Goal: Find contact information

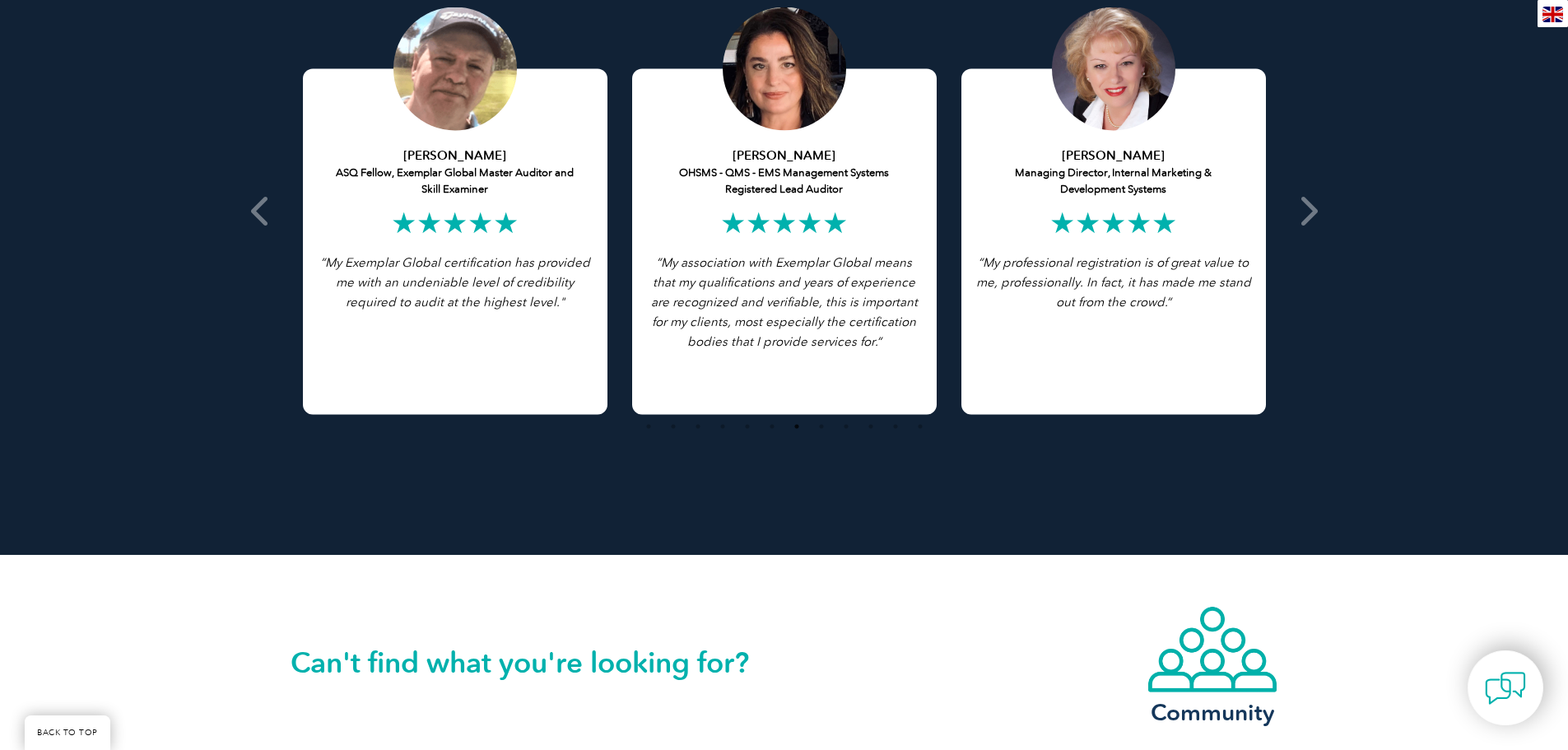
scroll to position [3625, 0]
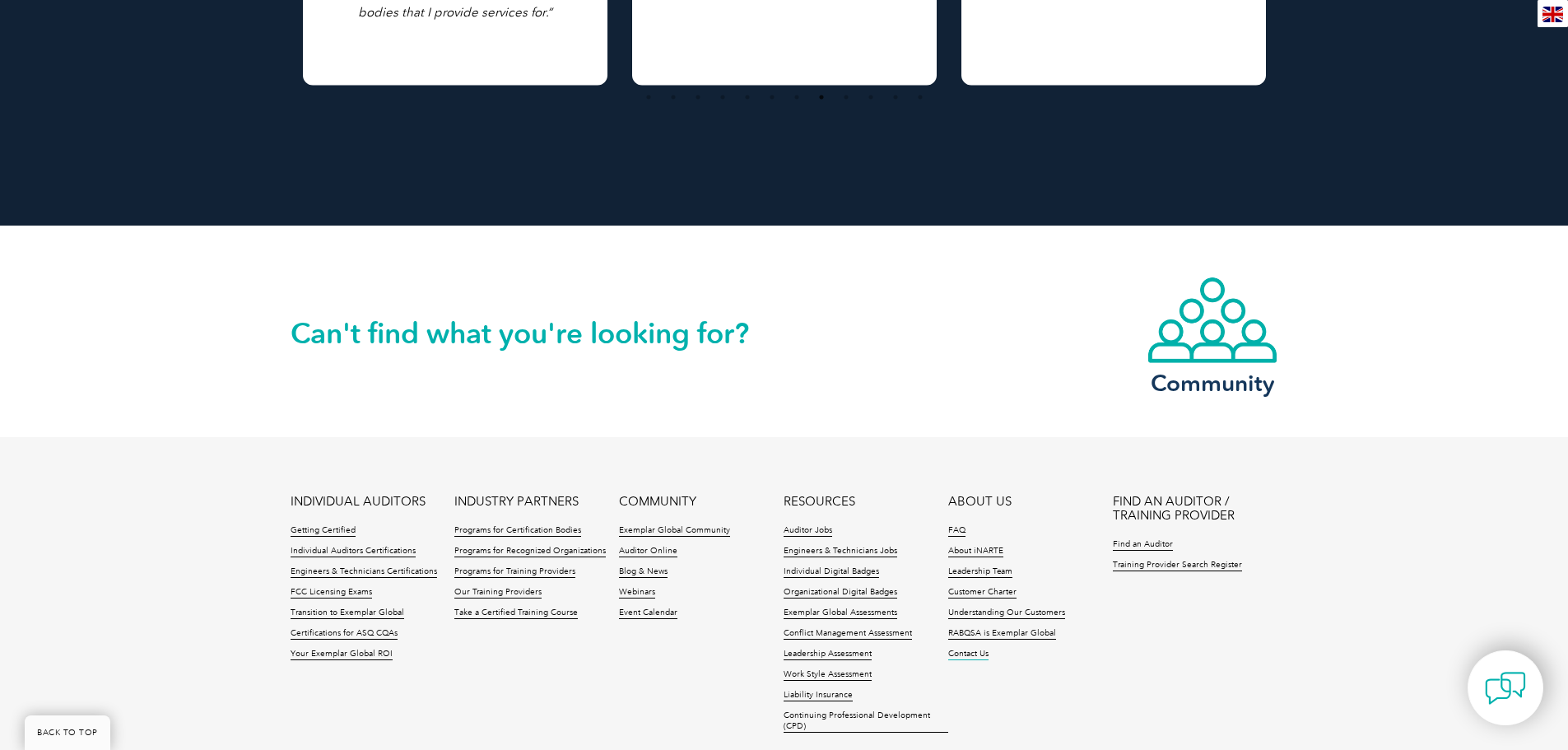
click at [961, 651] on link "Contact Us" at bounding box center [968, 654] width 40 height 11
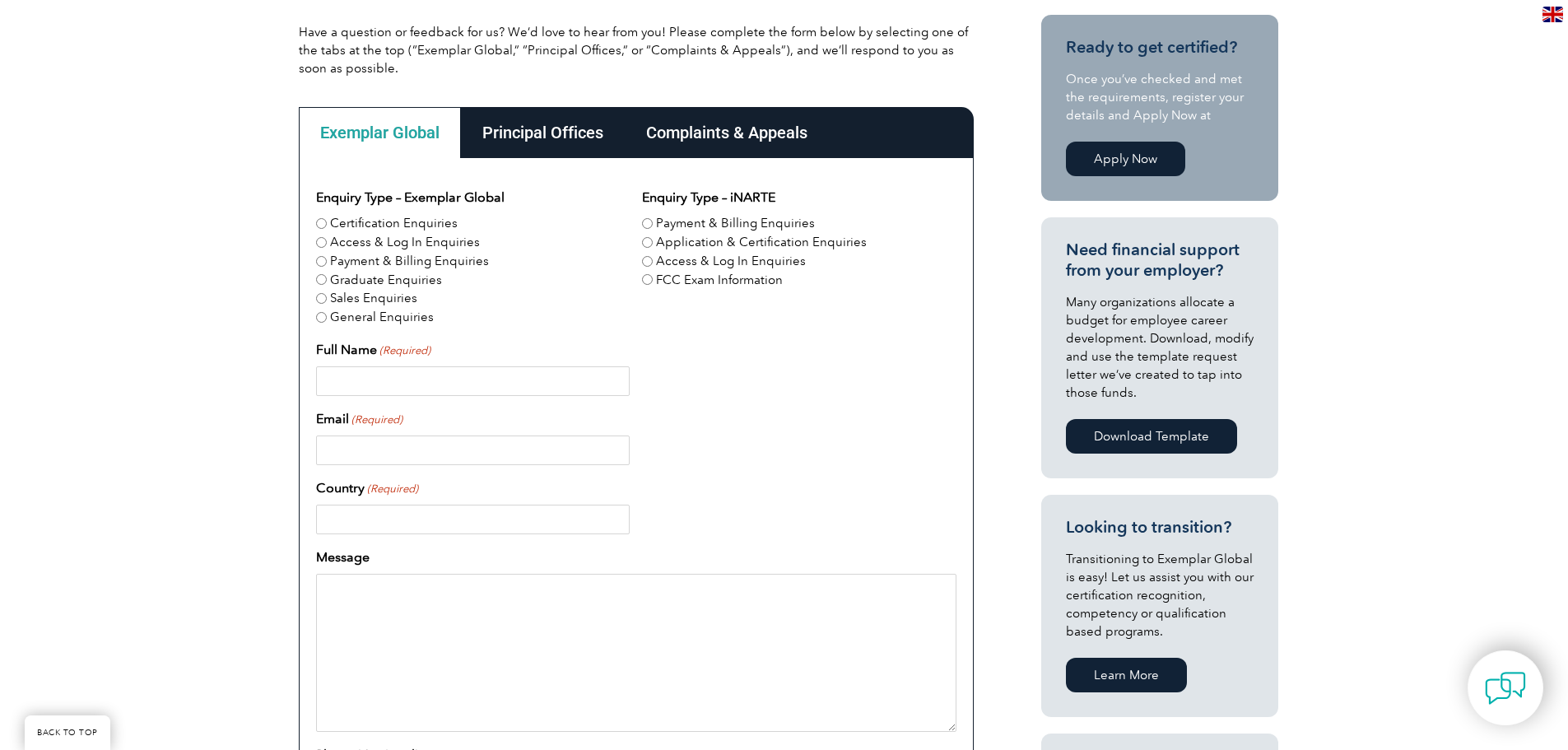
scroll to position [412, 0]
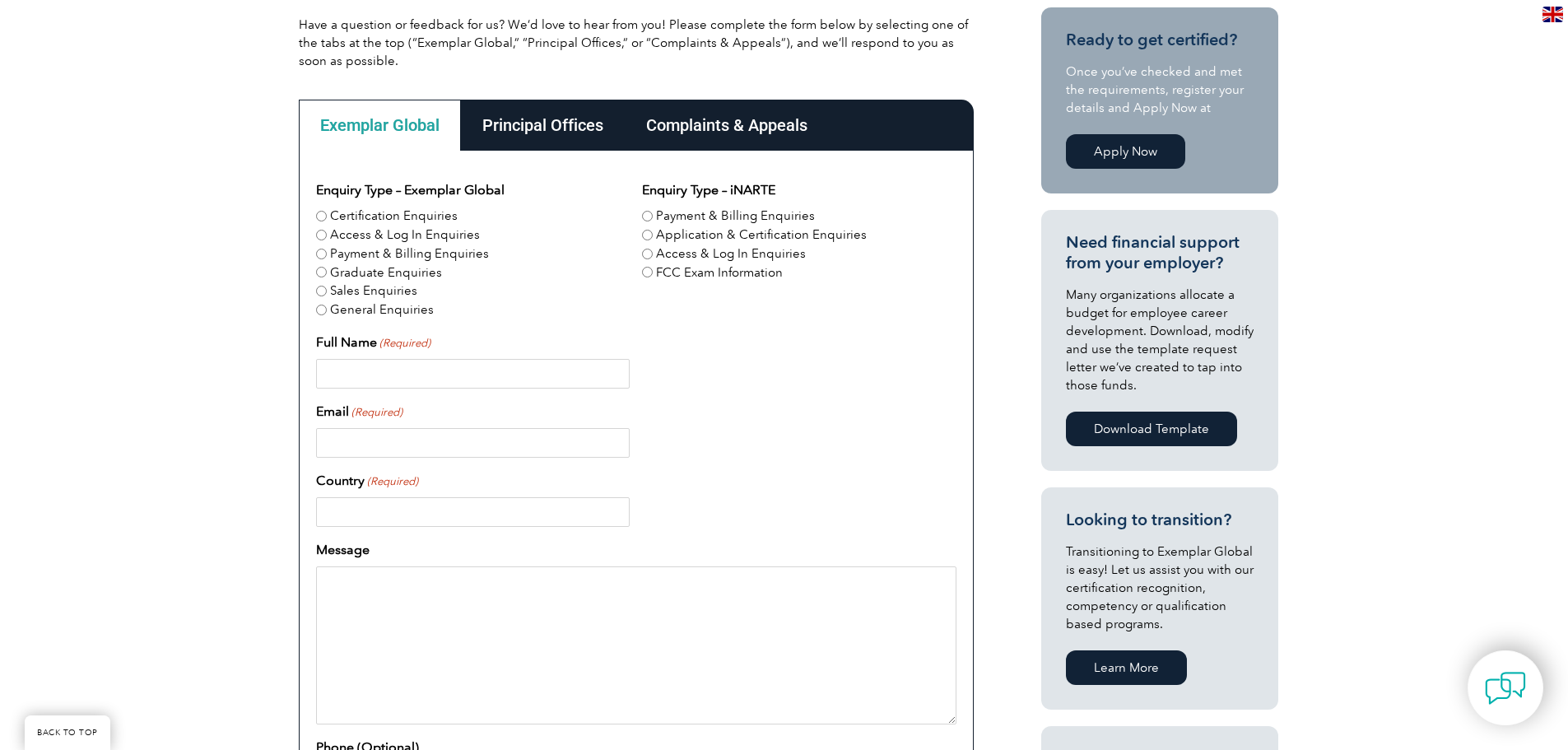
click at [1381, 562] on div "Have a question or feedback for us? We’d love to hear from you! Please complete…" at bounding box center [784, 508] width 1568 height 1101
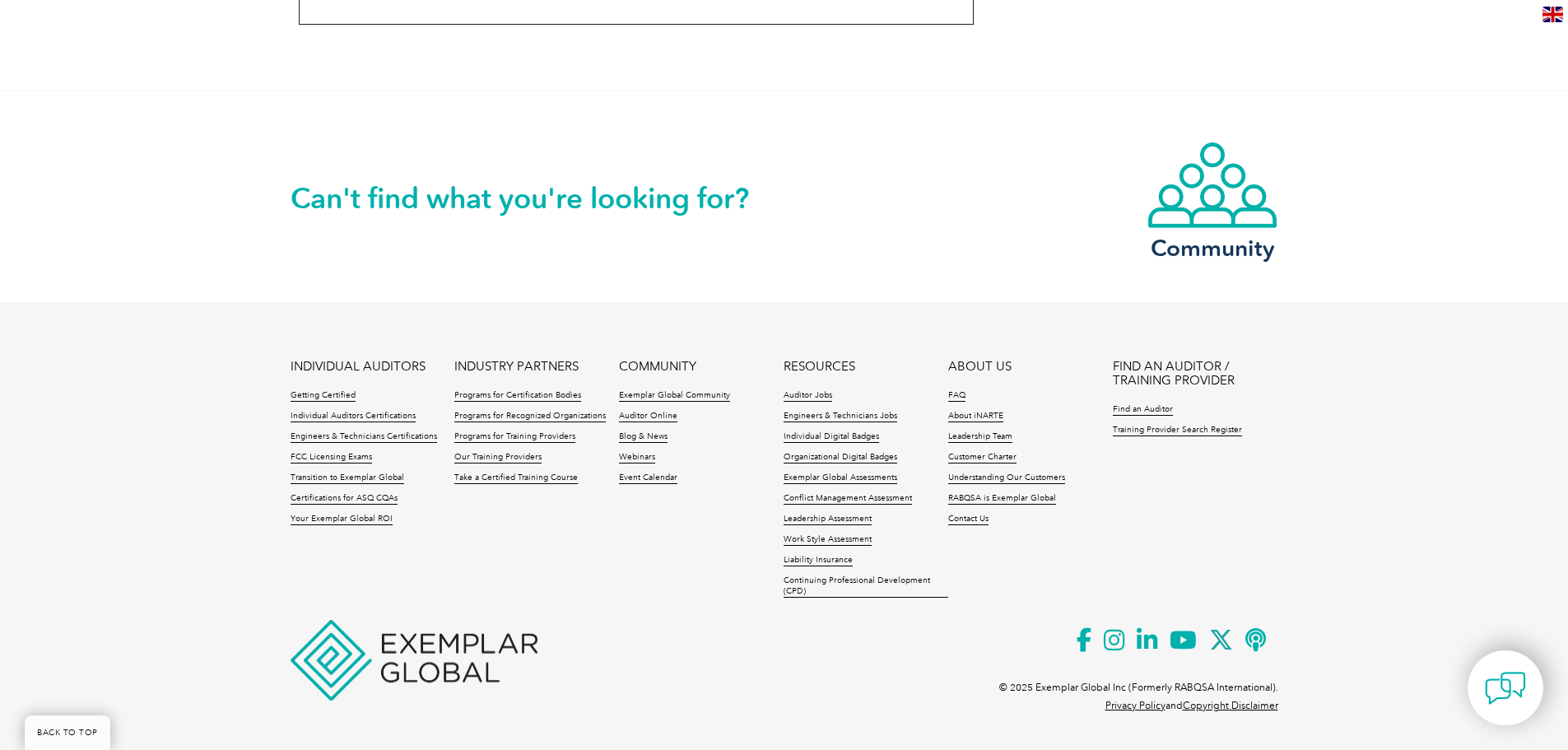
scroll to position [1381, 0]
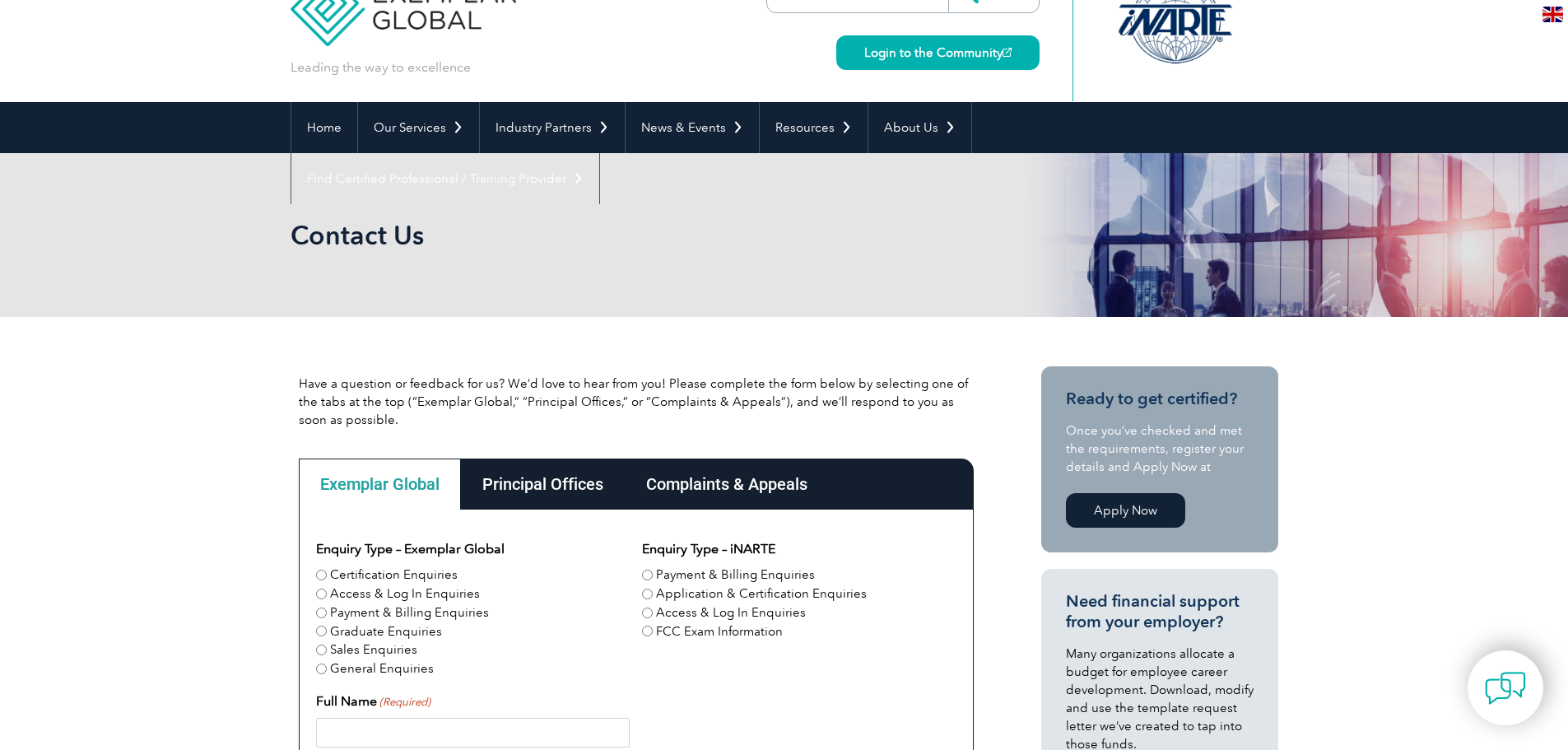
scroll to position [82, 0]
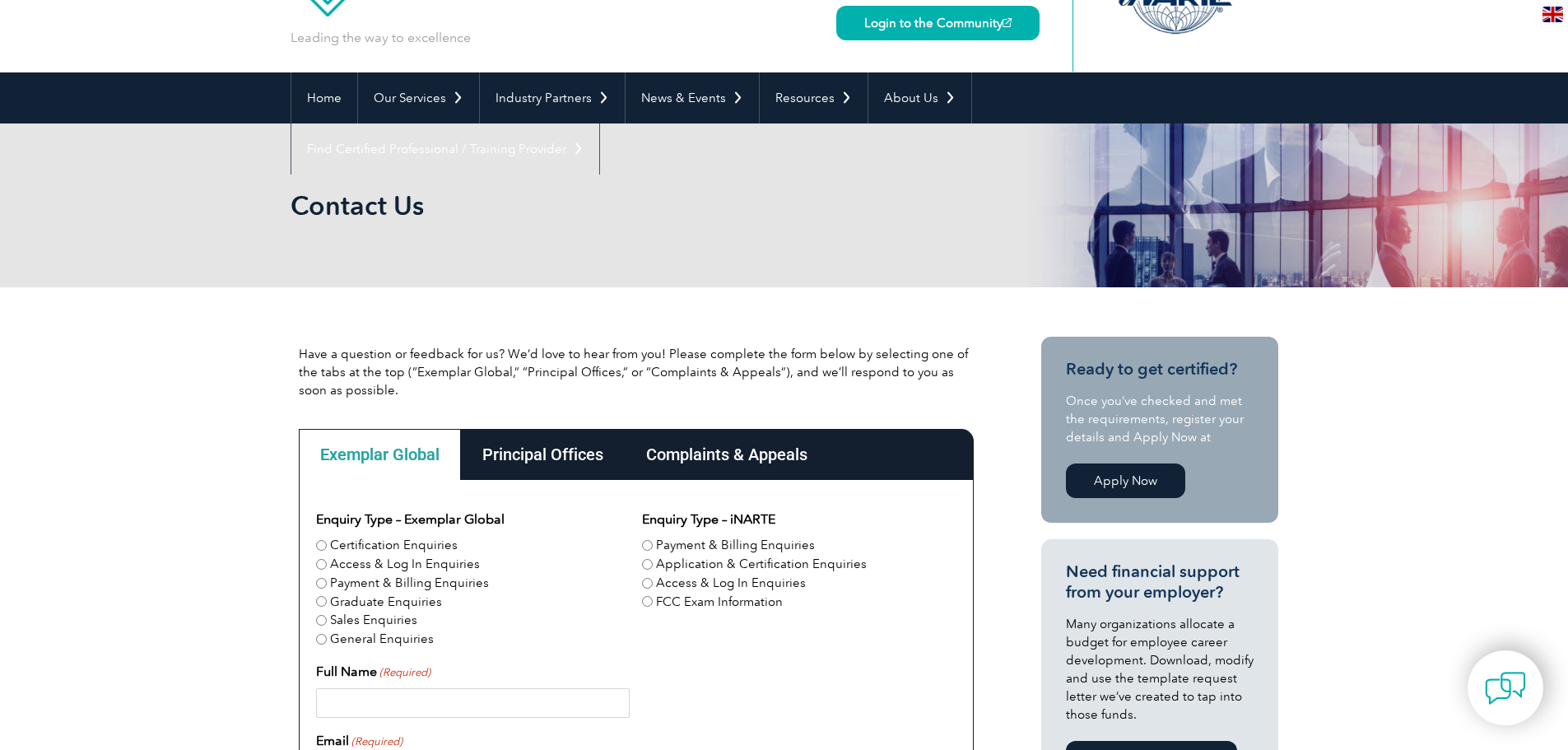
click at [528, 446] on div "Principal Offices" at bounding box center [543, 454] width 164 height 51
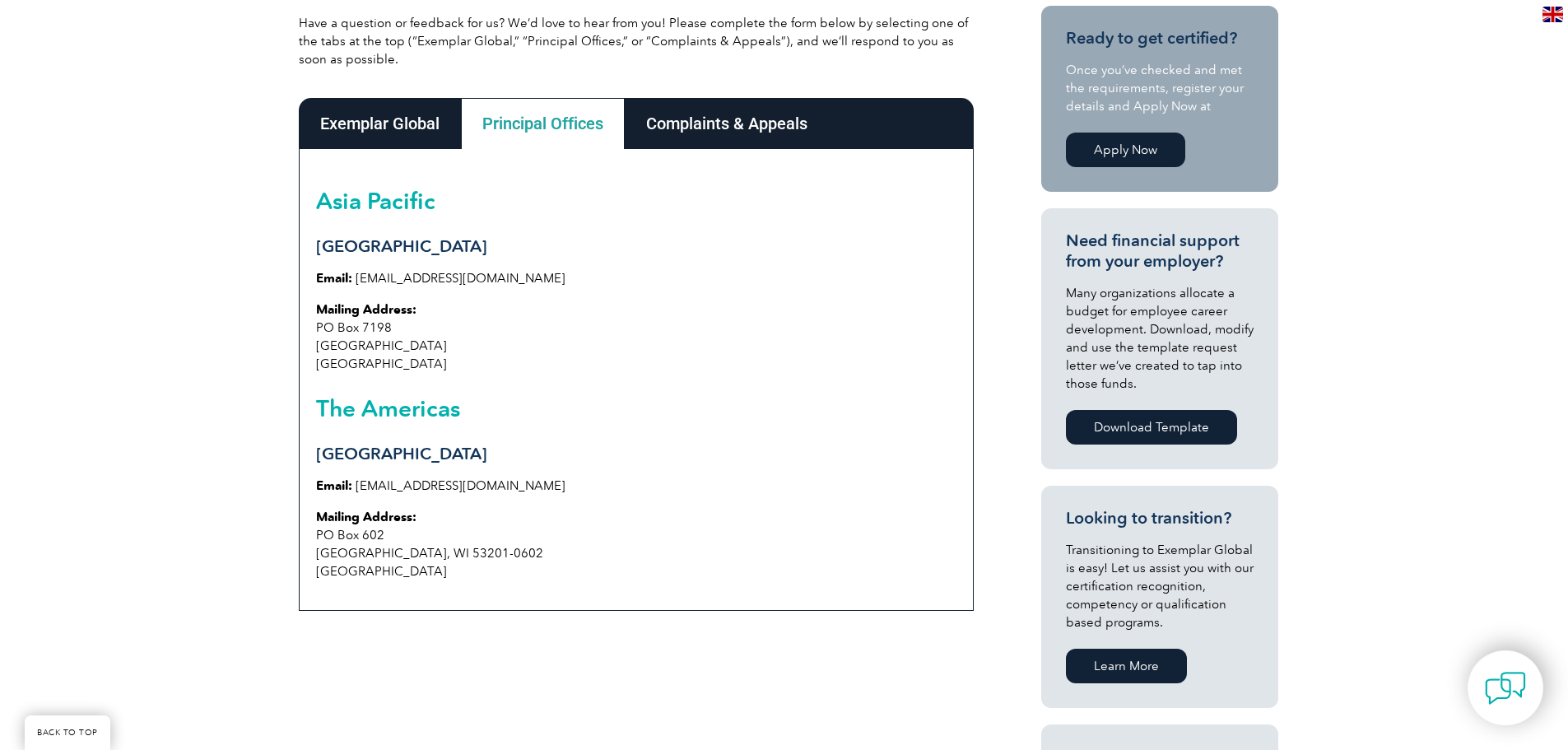
scroll to position [412, 0]
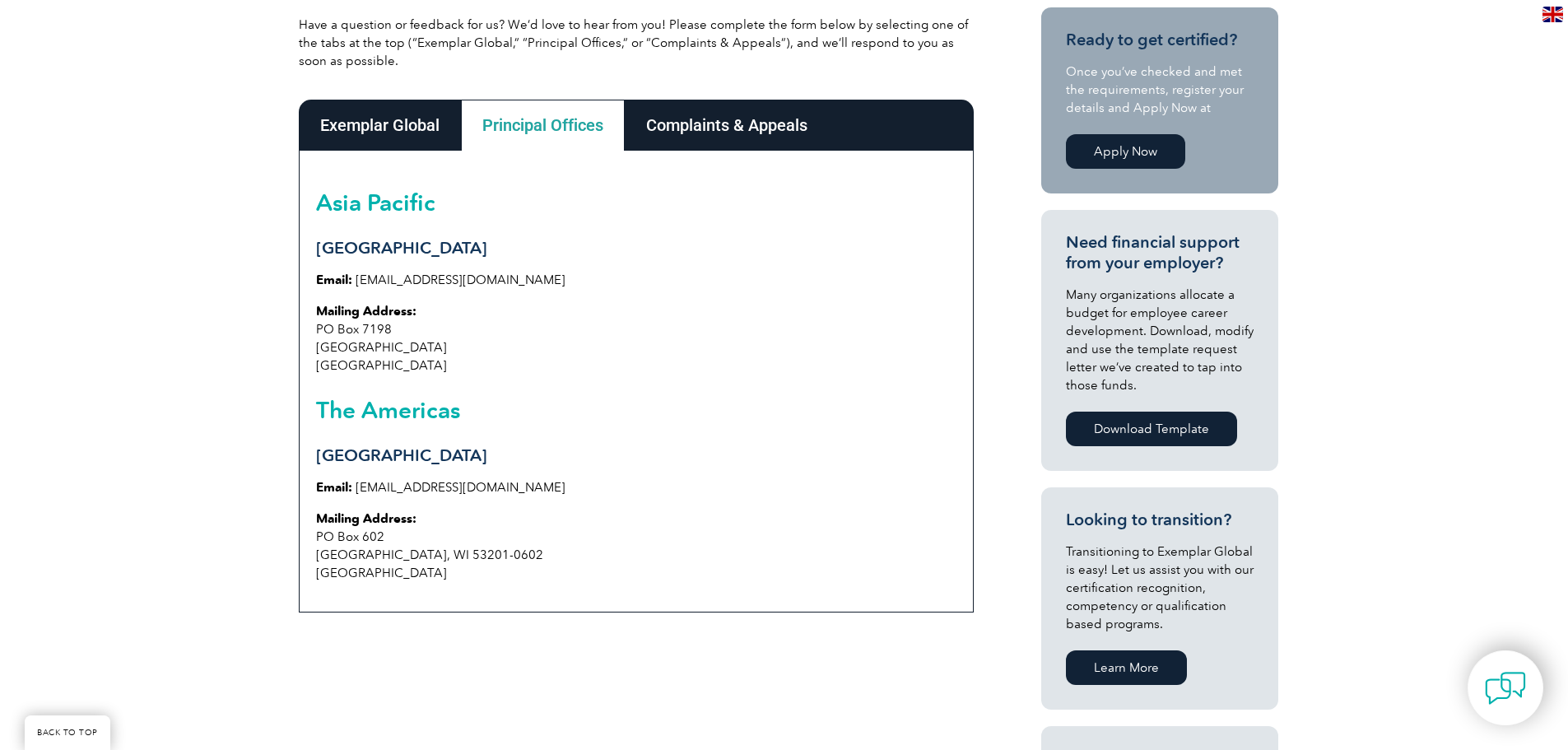
click at [1107, 152] on link "Apply Now" at bounding box center [1125, 152] width 119 height 35
